Goal: Navigation & Orientation: Find specific page/section

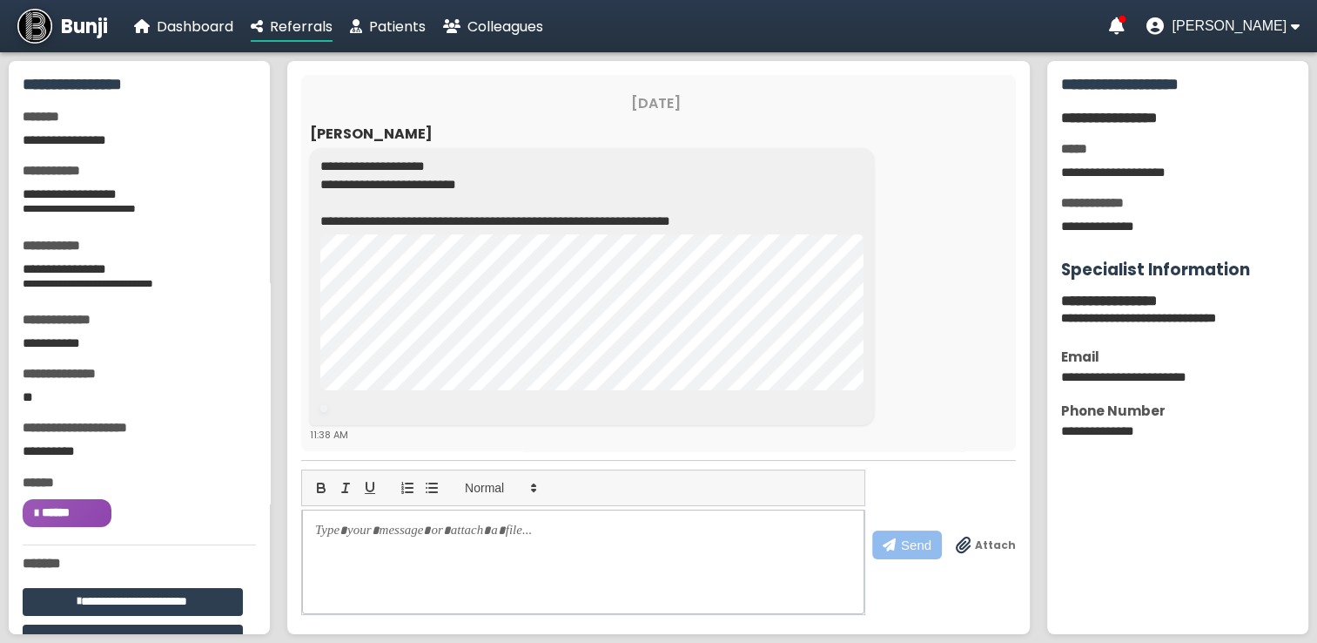
scroll to position [198, 0]
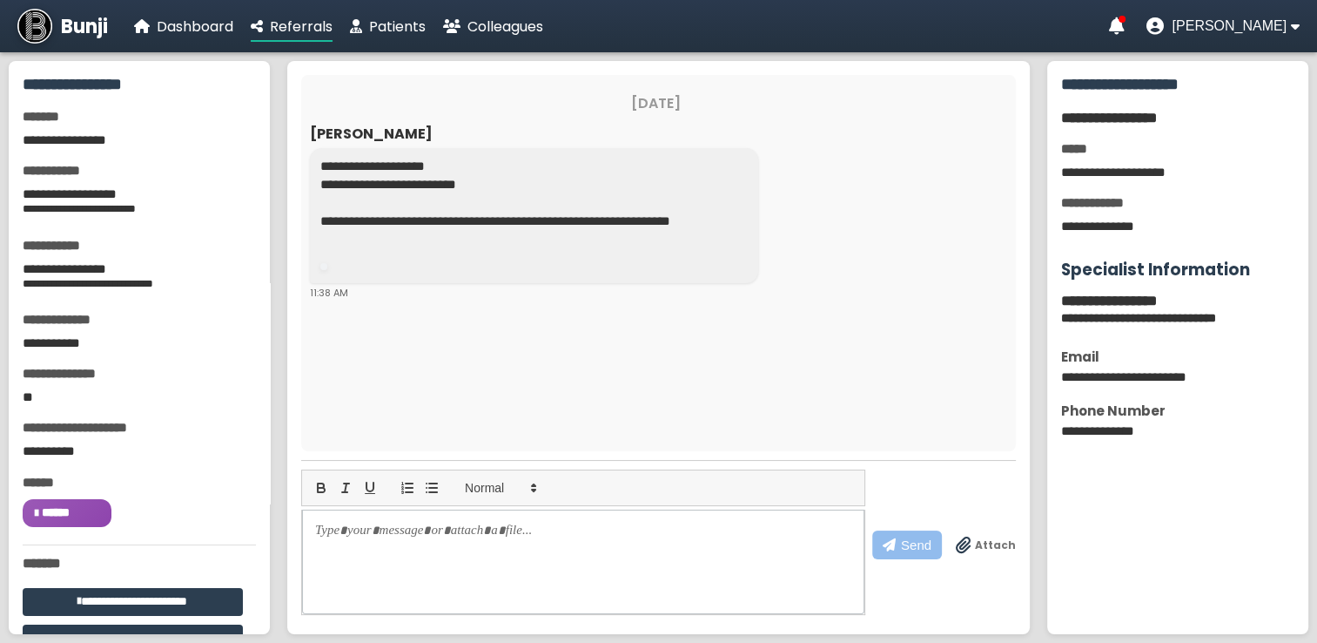
scroll to position [198, 0]
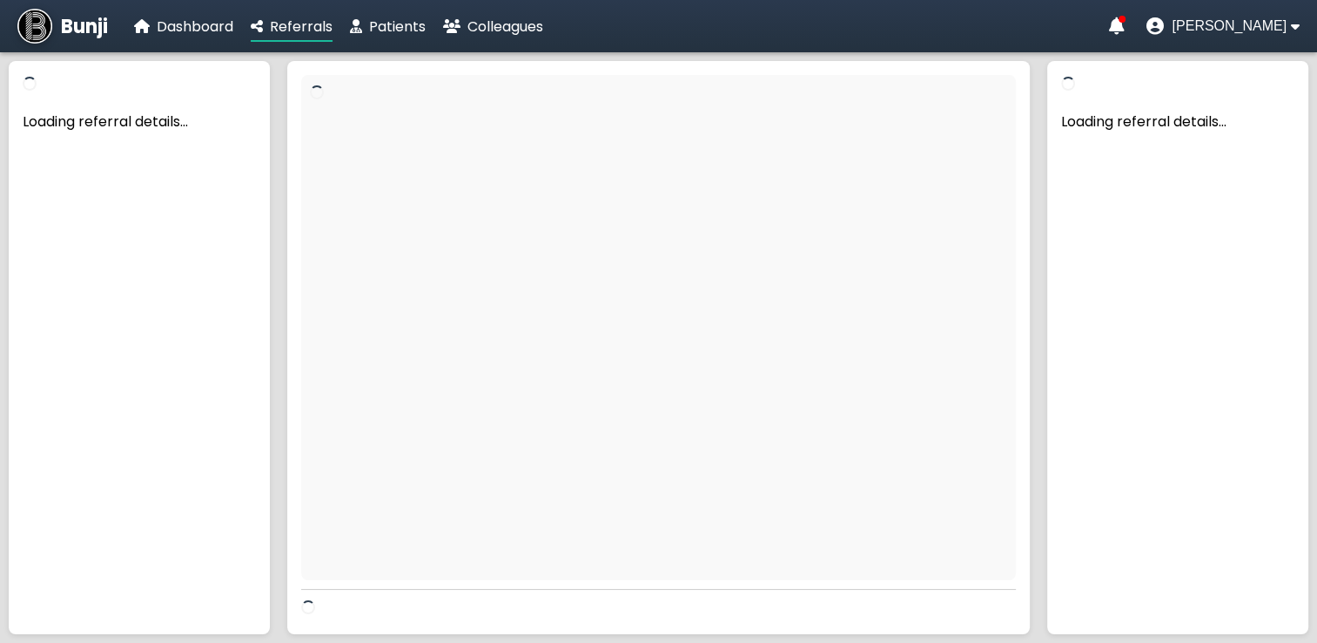
scroll to position [70, 0]
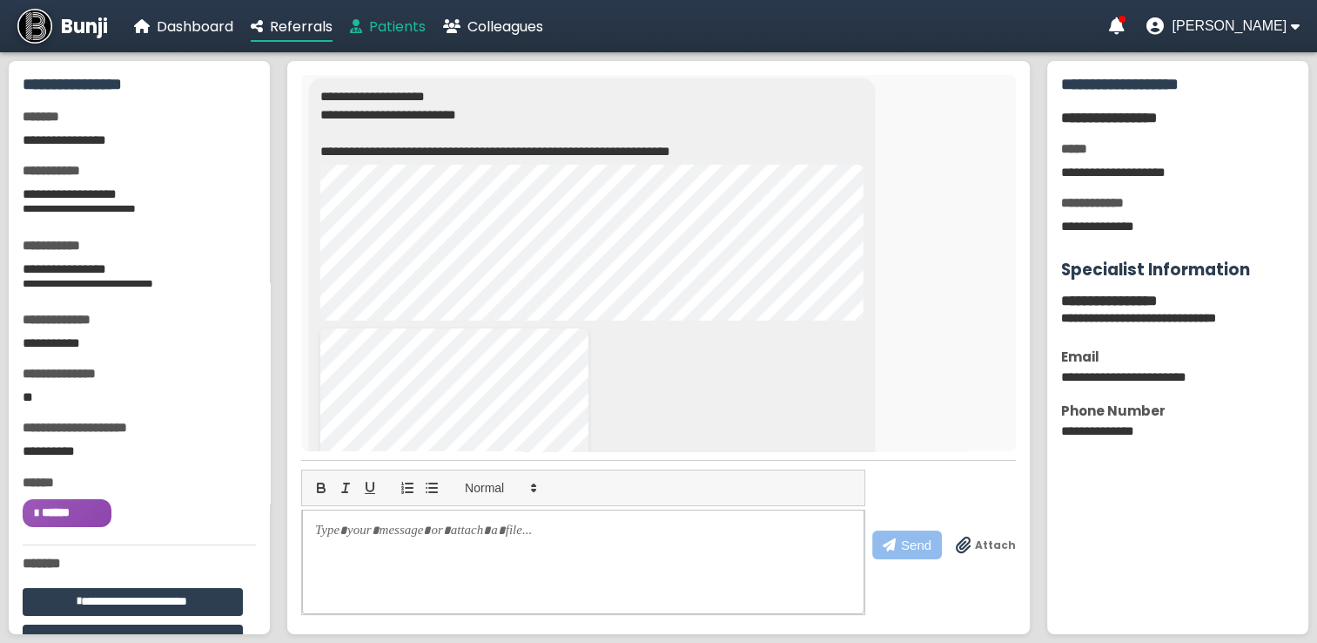
click at [404, 23] on span "Patients" at bounding box center [397, 27] width 57 height 20
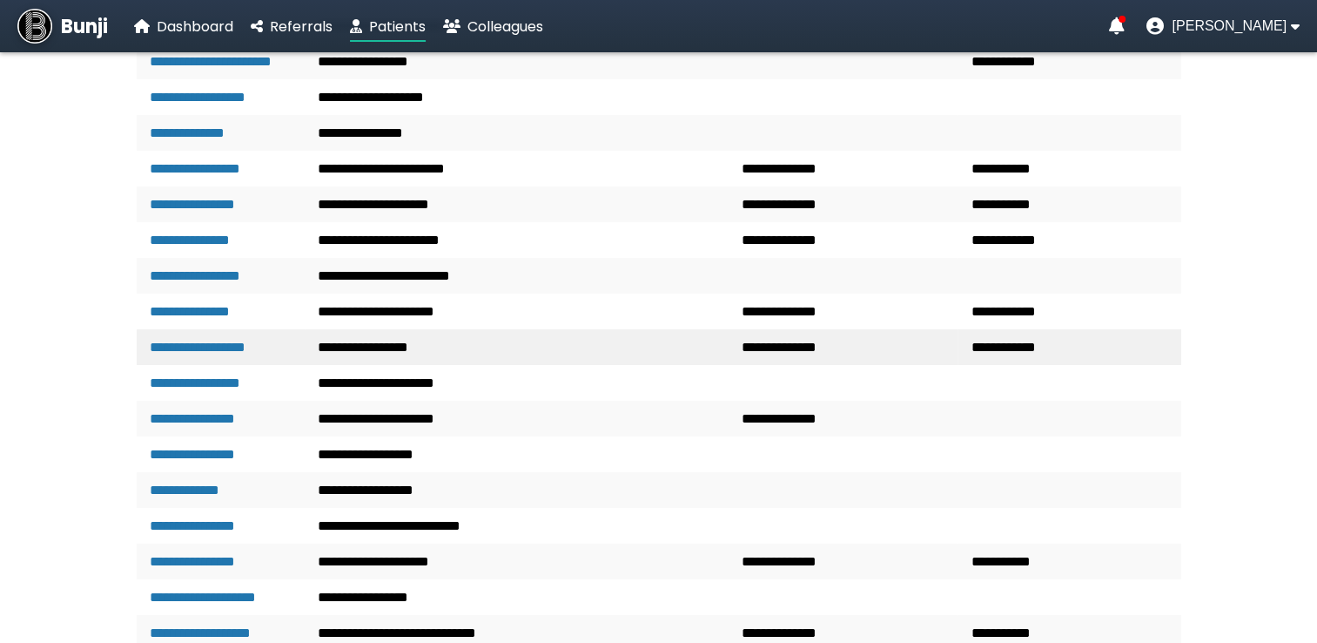
scroll to position [435, 0]
